Goal: Task Accomplishment & Management: Manage account settings

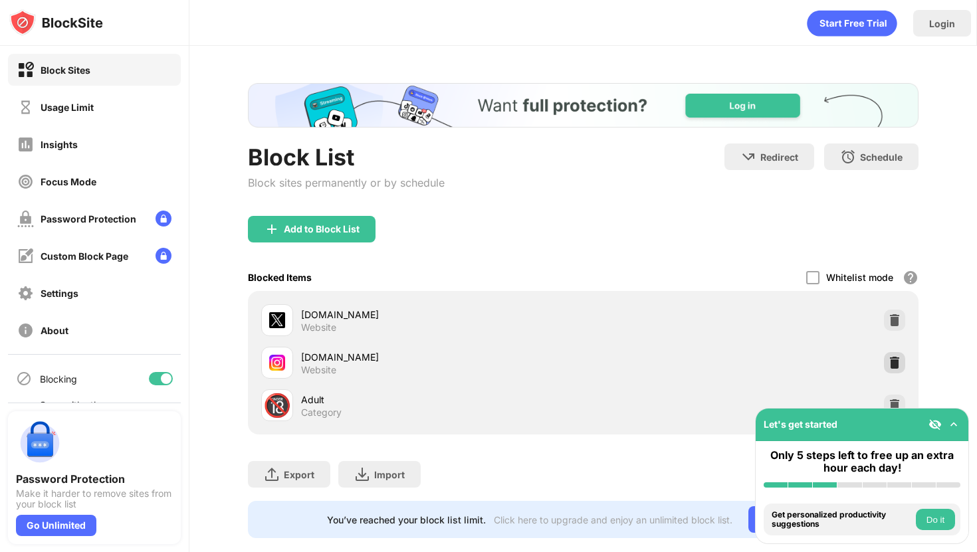
click at [901, 365] on img at bounding box center [894, 362] width 13 height 13
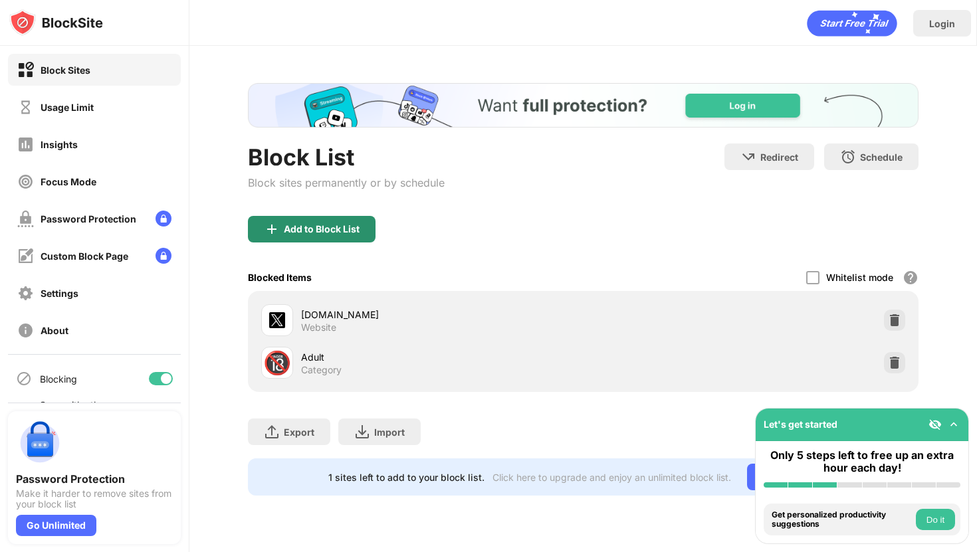
click at [337, 227] on div "Add to Block List" at bounding box center [322, 229] width 76 height 11
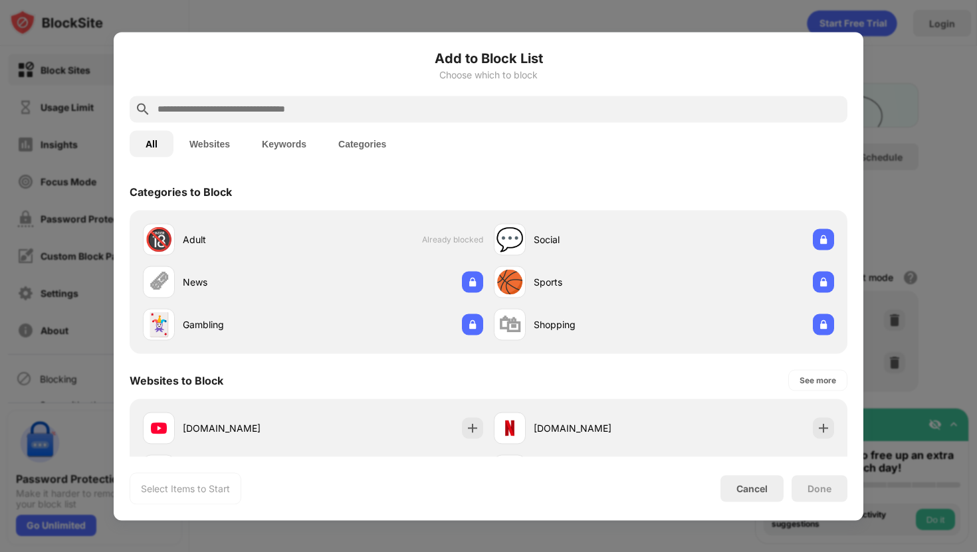
click at [367, 103] on input "text" at bounding box center [499, 109] width 686 height 16
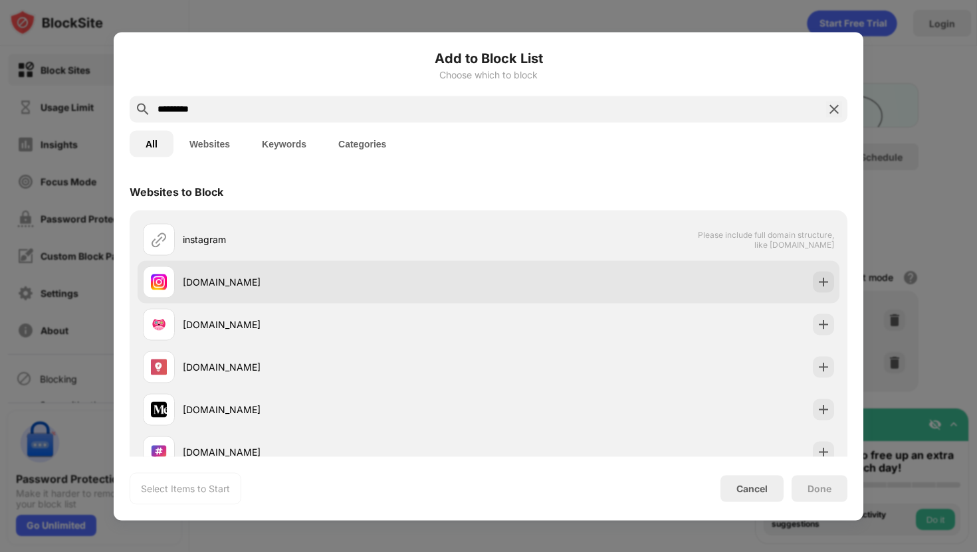
type input "*********"
click at [638, 268] on div "[DOMAIN_NAME]" at bounding box center [489, 282] width 702 height 43
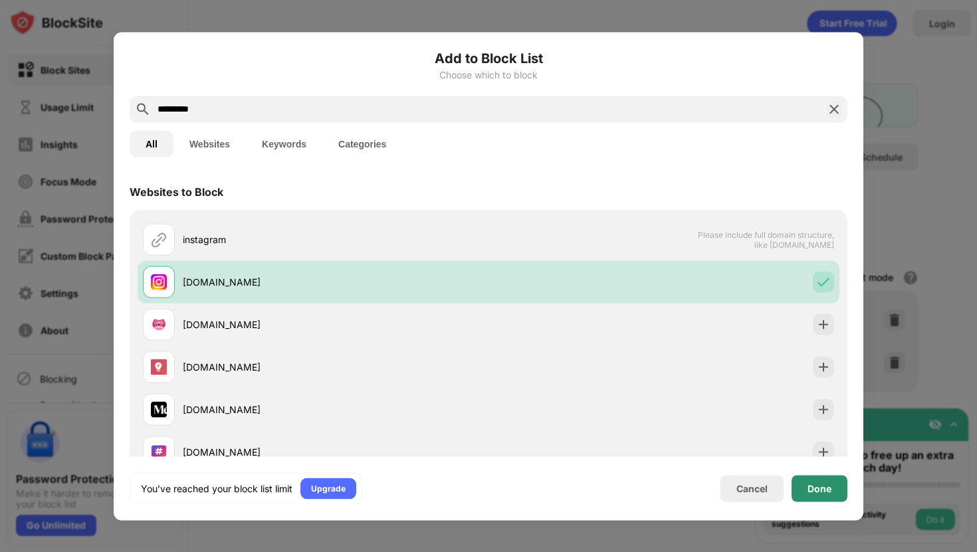
click at [829, 493] on div "Done" at bounding box center [820, 488] width 24 height 11
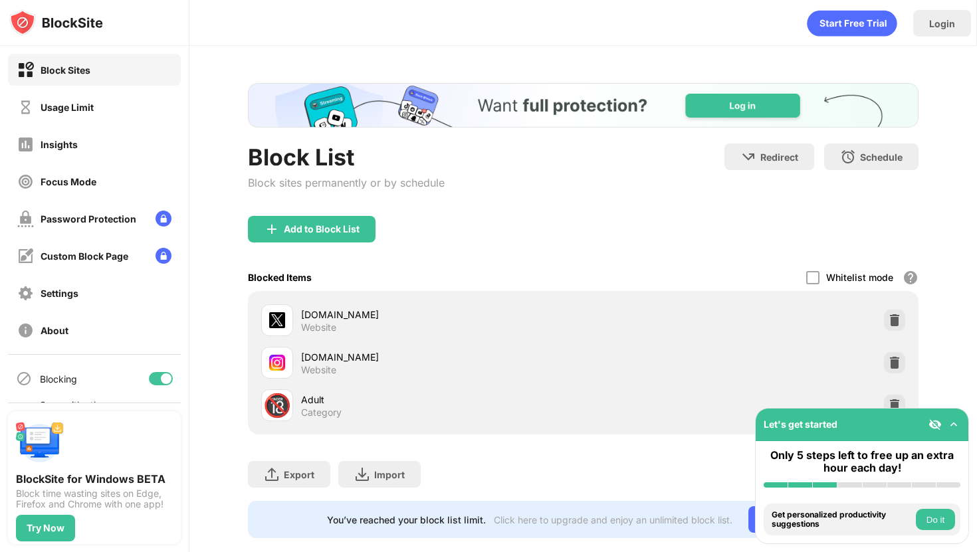
click at [834, 366] on div "[DOMAIN_NAME] Website" at bounding box center [583, 363] width 655 height 43
click at [900, 360] on img at bounding box center [894, 362] width 13 height 13
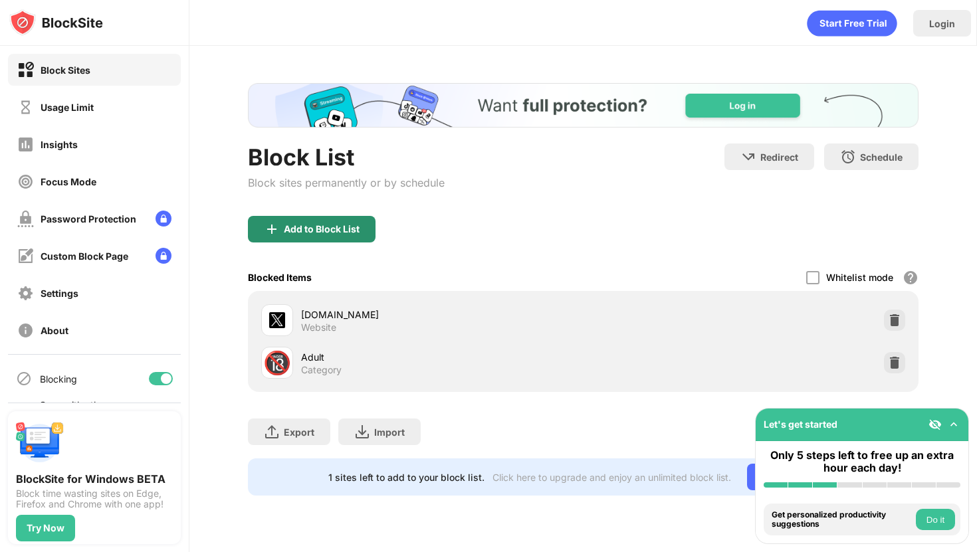
click at [340, 237] on div "Add to Block List" at bounding box center [312, 229] width 128 height 27
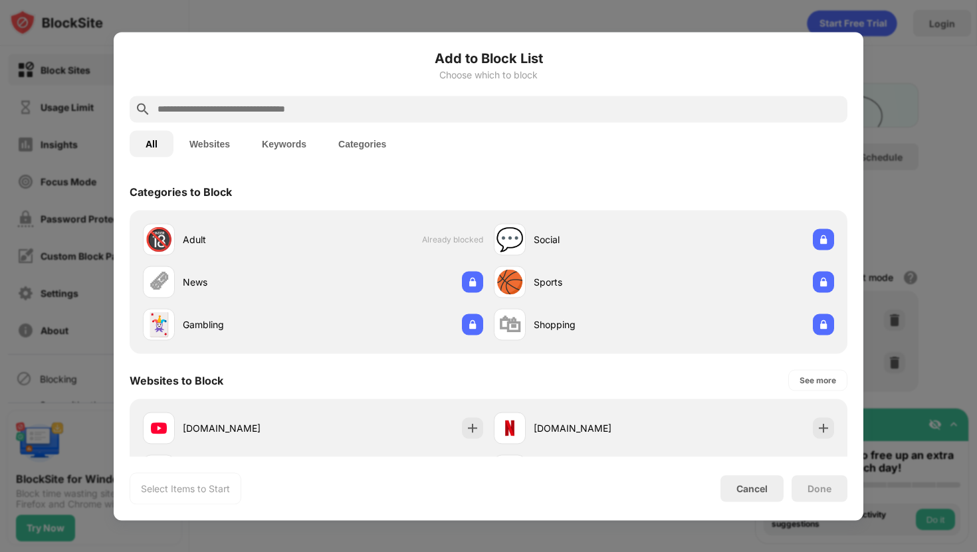
click at [311, 107] on input "text" at bounding box center [499, 109] width 686 height 16
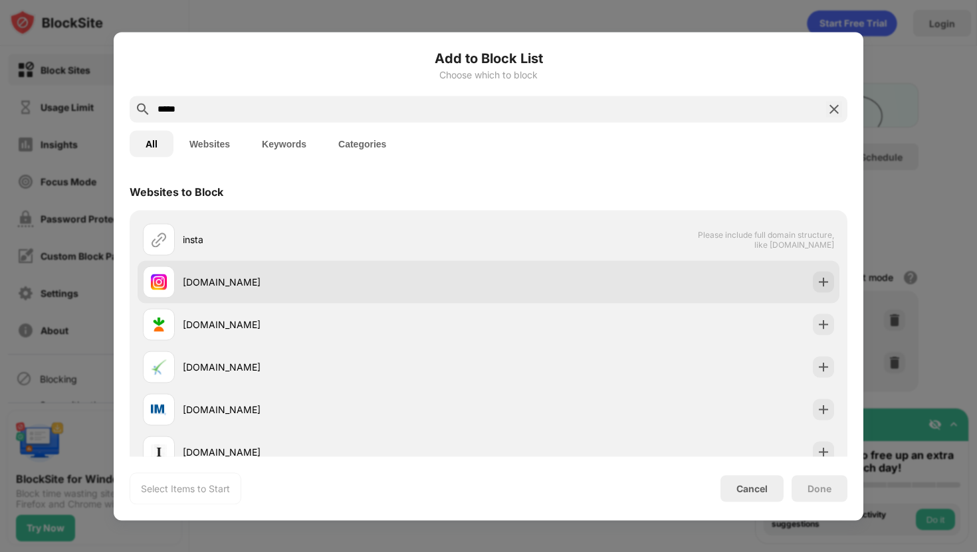
type input "*****"
click at [332, 267] on div "[DOMAIN_NAME]" at bounding box center [316, 282] width 346 height 32
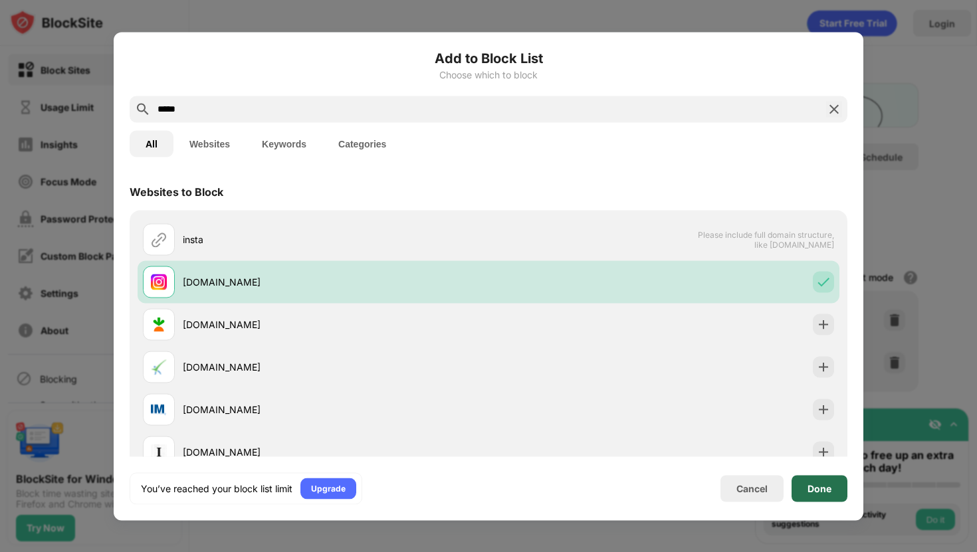
click at [835, 486] on div "Done" at bounding box center [820, 488] width 56 height 27
